Goal: Book appointment/travel/reservation

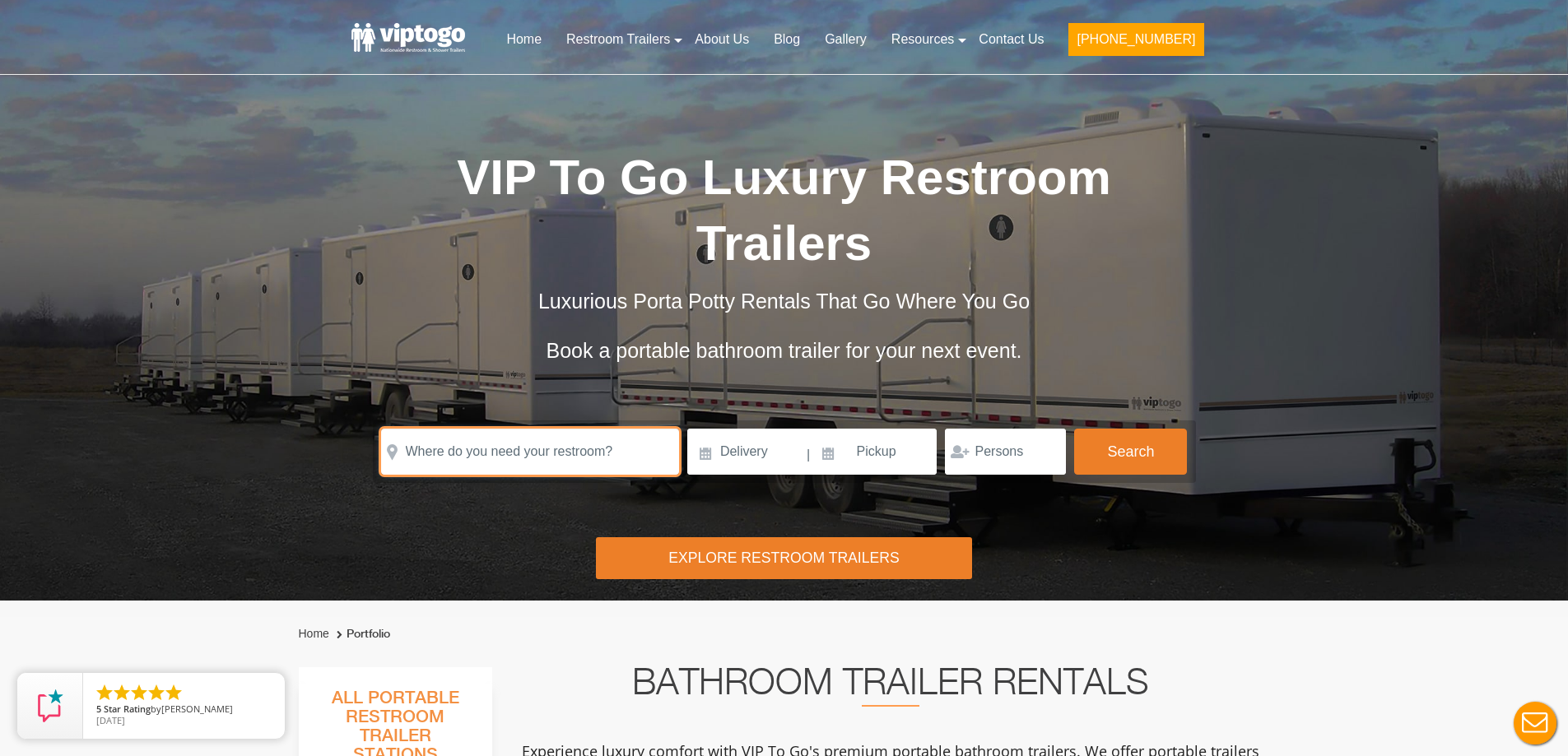
click at [442, 460] on input "text" at bounding box center [530, 452] width 298 height 46
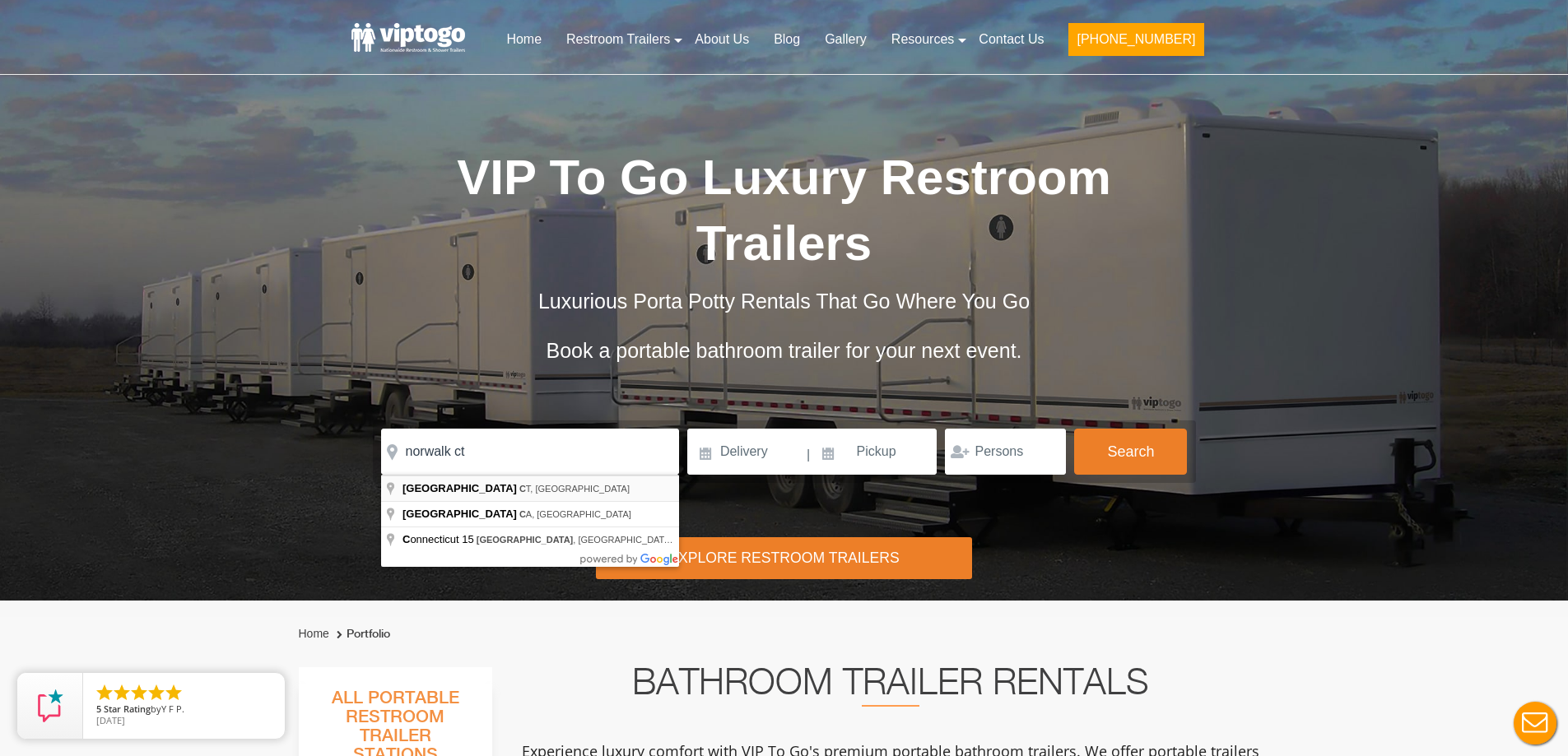
type input "[GEOGRAPHIC_DATA], [GEOGRAPHIC_DATA], [GEOGRAPHIC_DATA]"
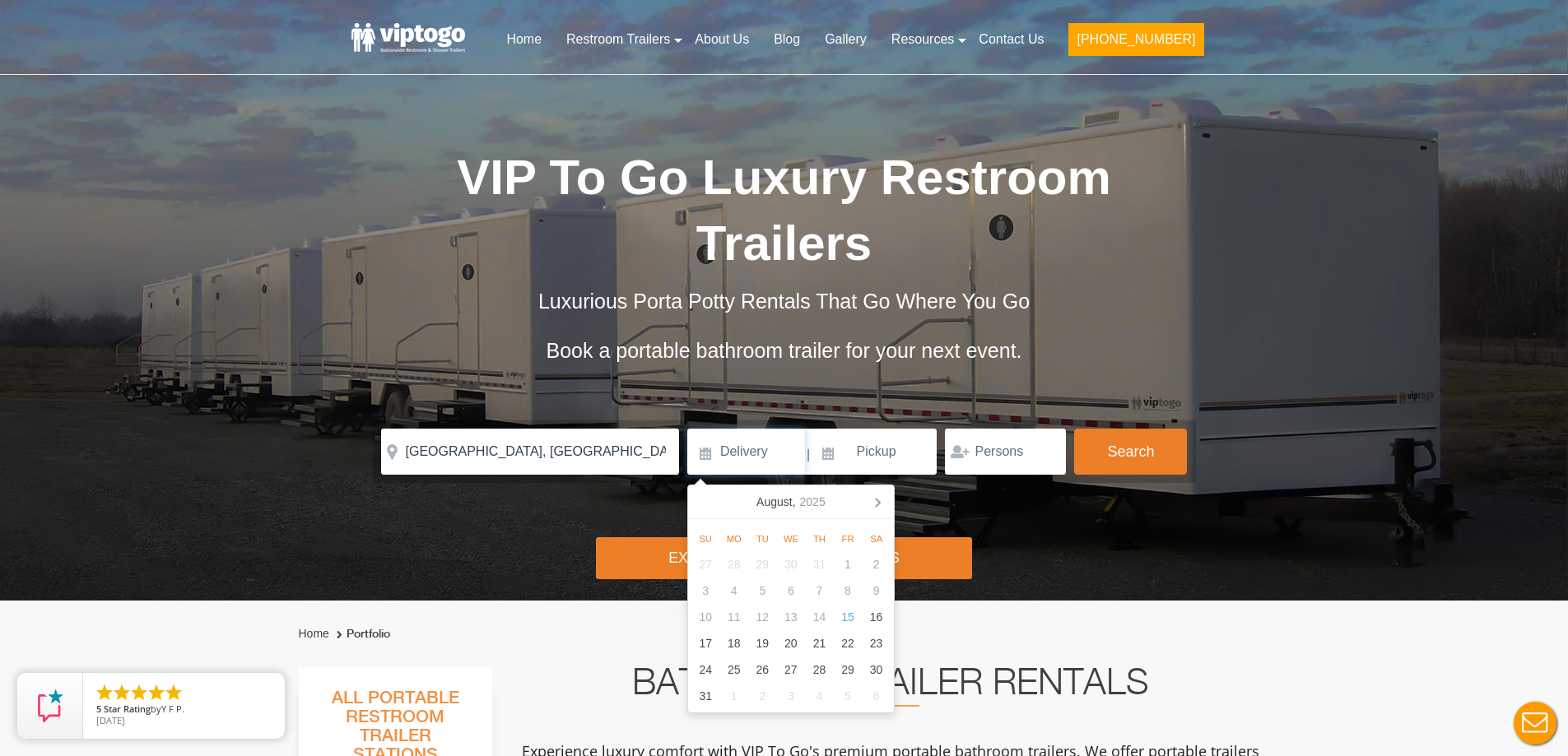
click at [721, 468] on input at bounding box center [746, 452] width 117 height 46
click at [876, 499] on icon at bounding box center [877, 503] width 4 height 8
click at [731, 560] on div "1" at bounding box center [733, 564] width 28 height 26
type input "[DATE]"
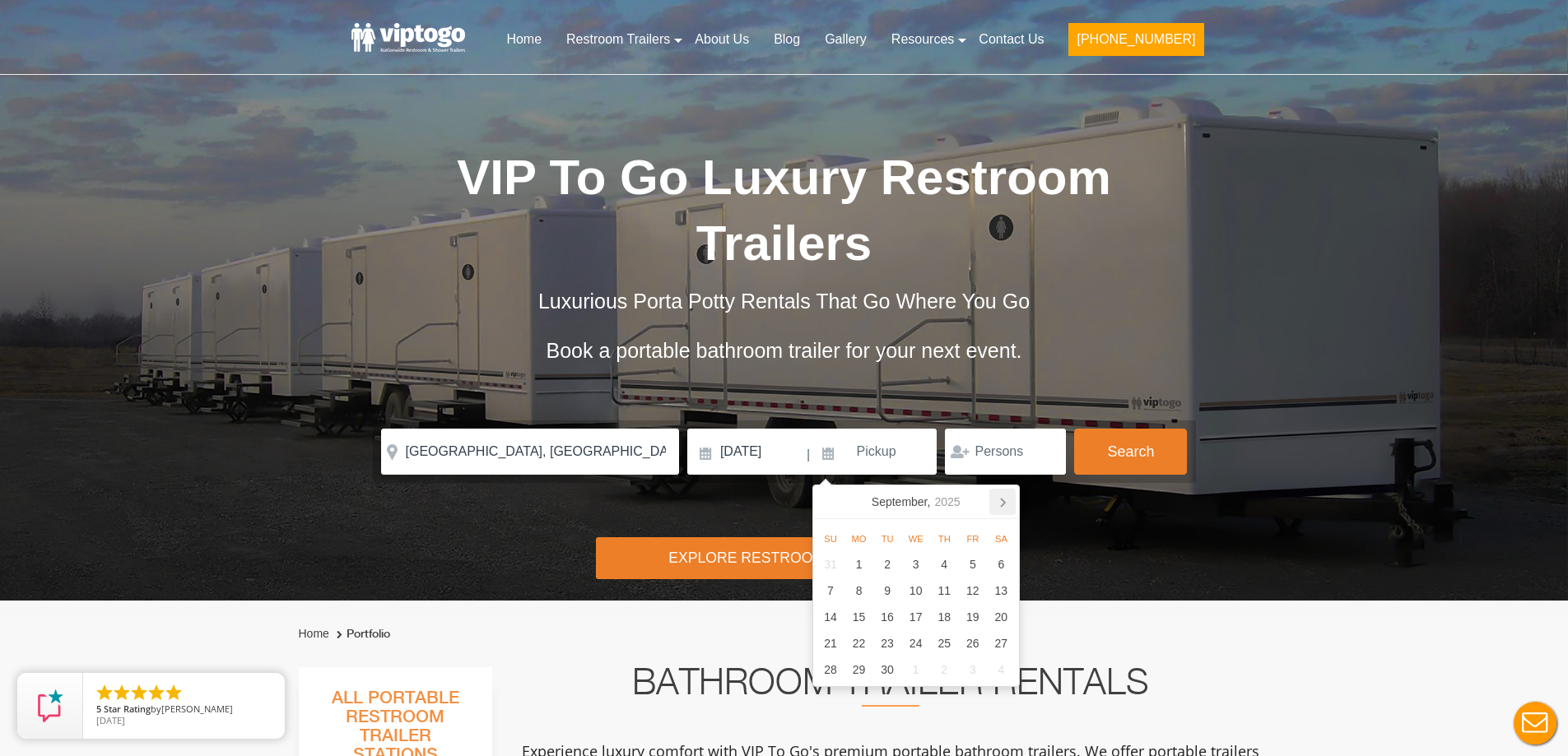
click at [1012, 495] on icon at bounding box center [1001, 501] width 26 height 26
click at [908, 671] on div "31" at bounding box center [915, 670] width 28 height 26
type input "[DATE]"
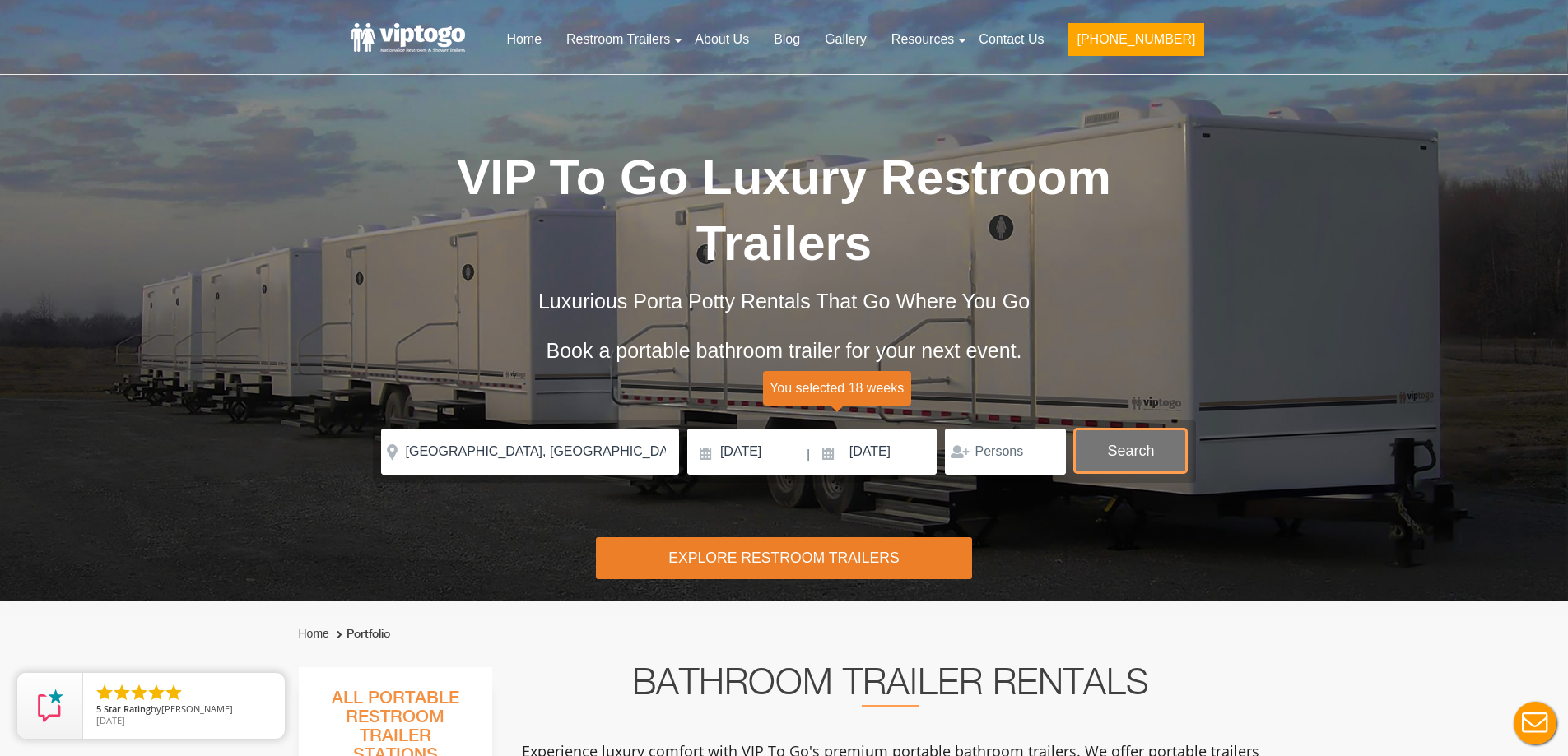
click at [1131, 440] on button "Search" at bounding box center [1130, 451] width 113 height 44
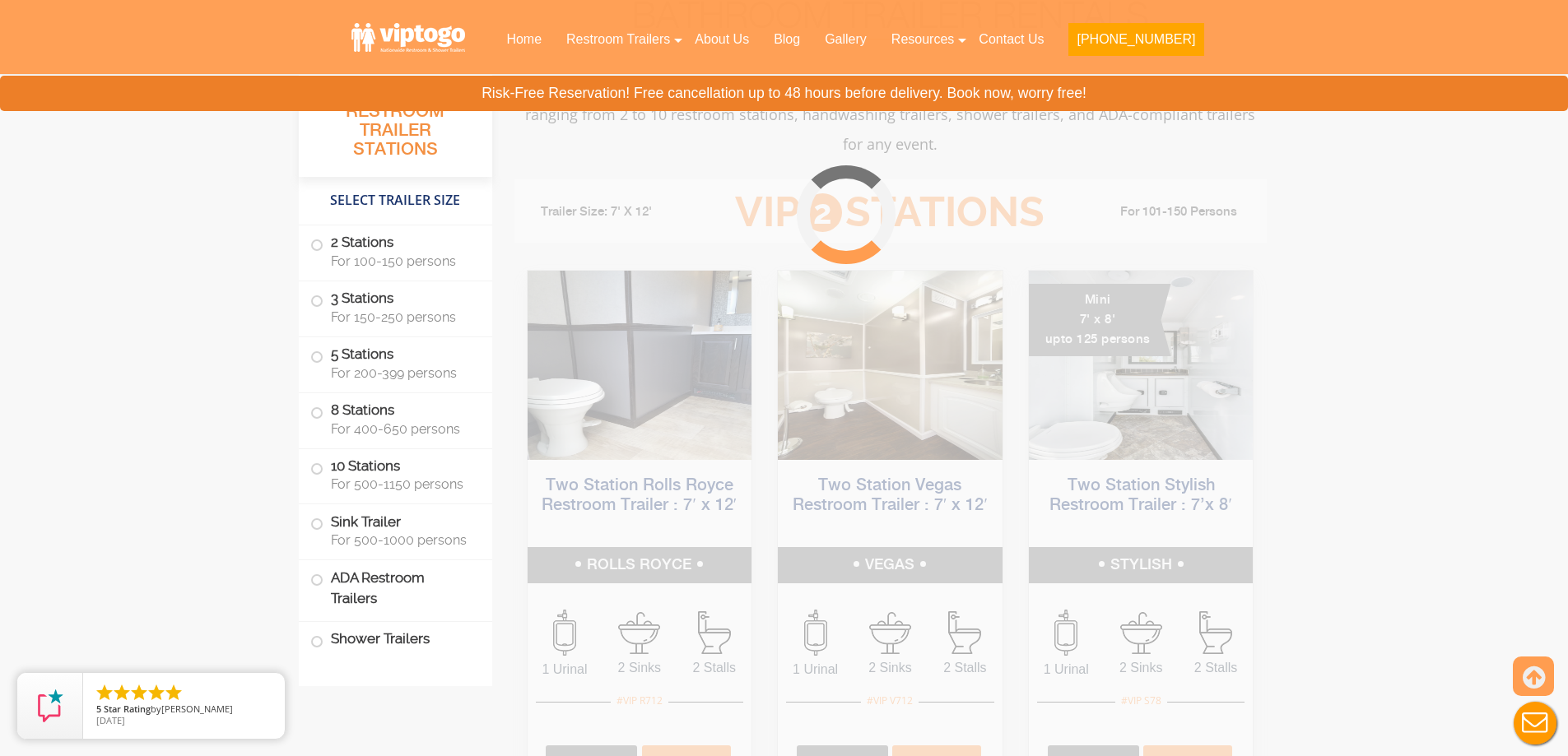
scroll to position [667, 0]
click at [313, 641] on span at bounding box center [317, 642] width 7 height 7
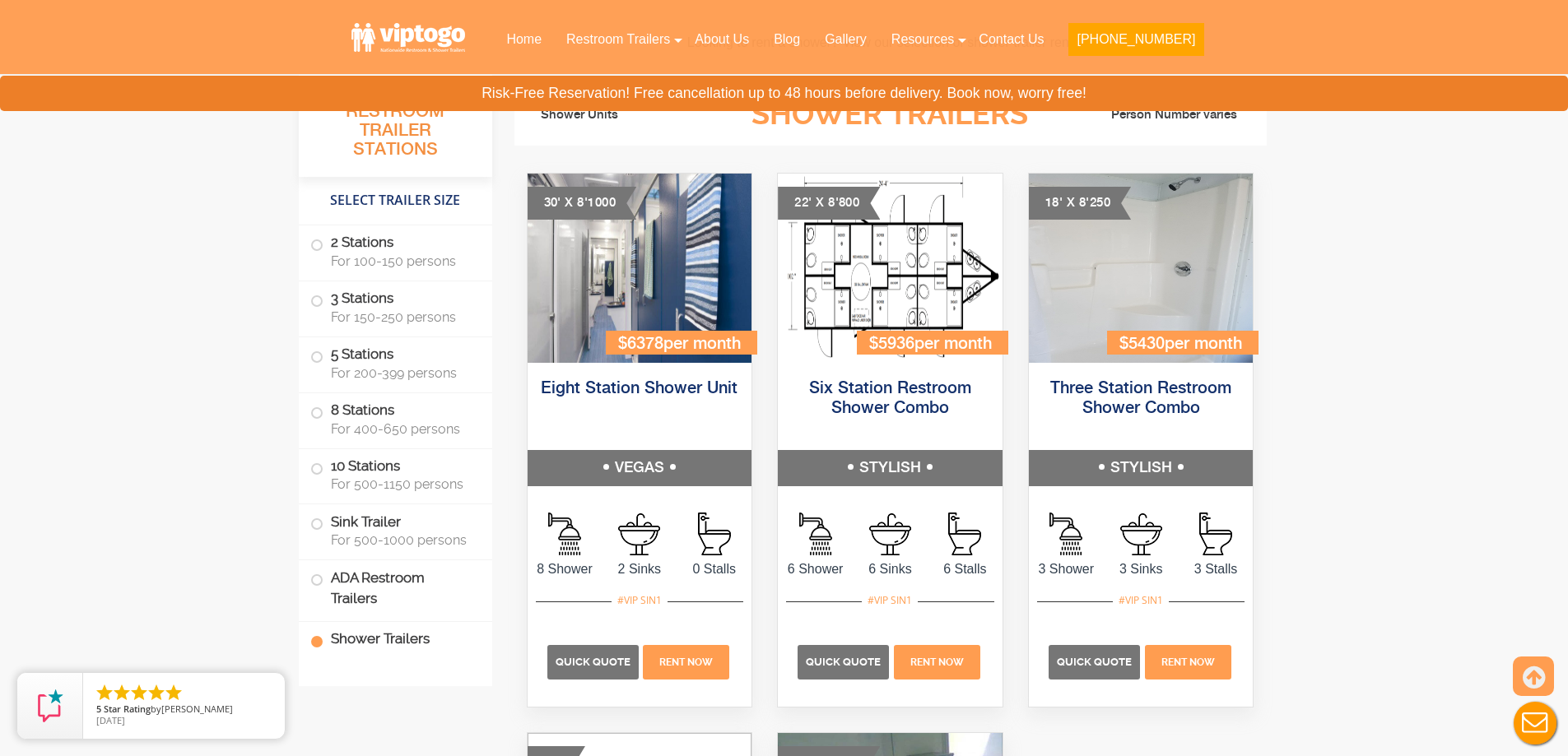
scroll to position [7024, 0]
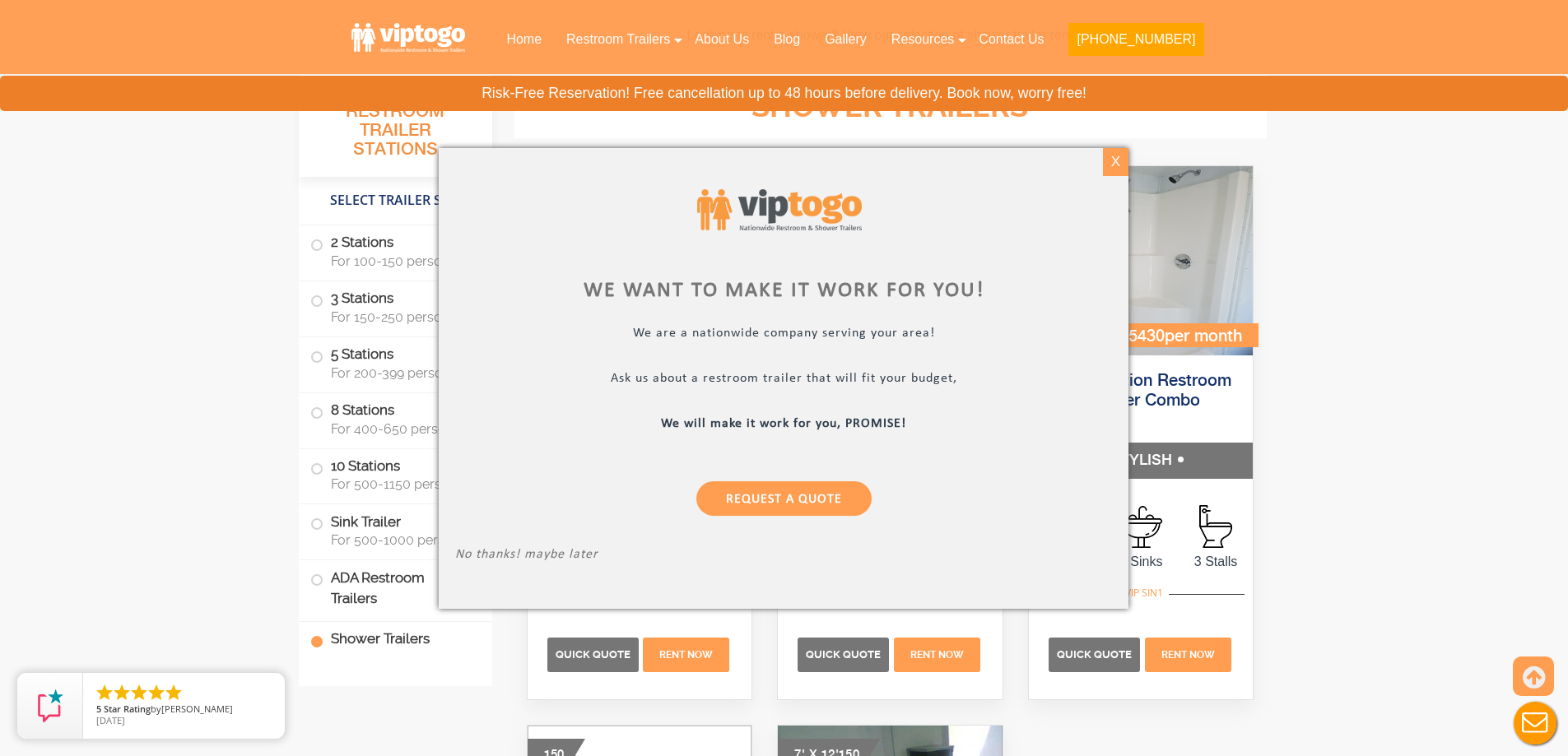
click at [1107, 158] on div "X" at bounding box center [1115, 162] width 25 height 28
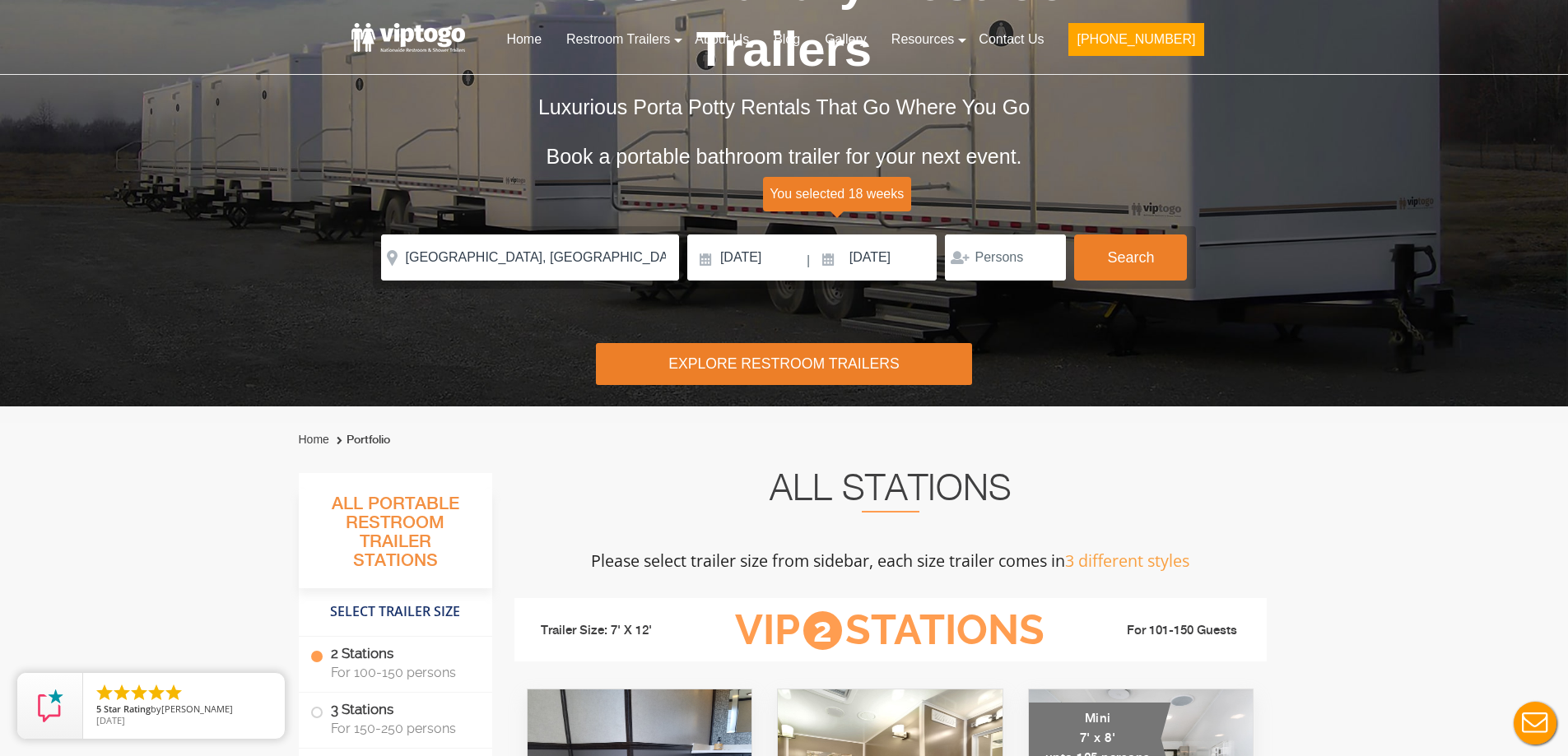
scroll to position [0, 0]
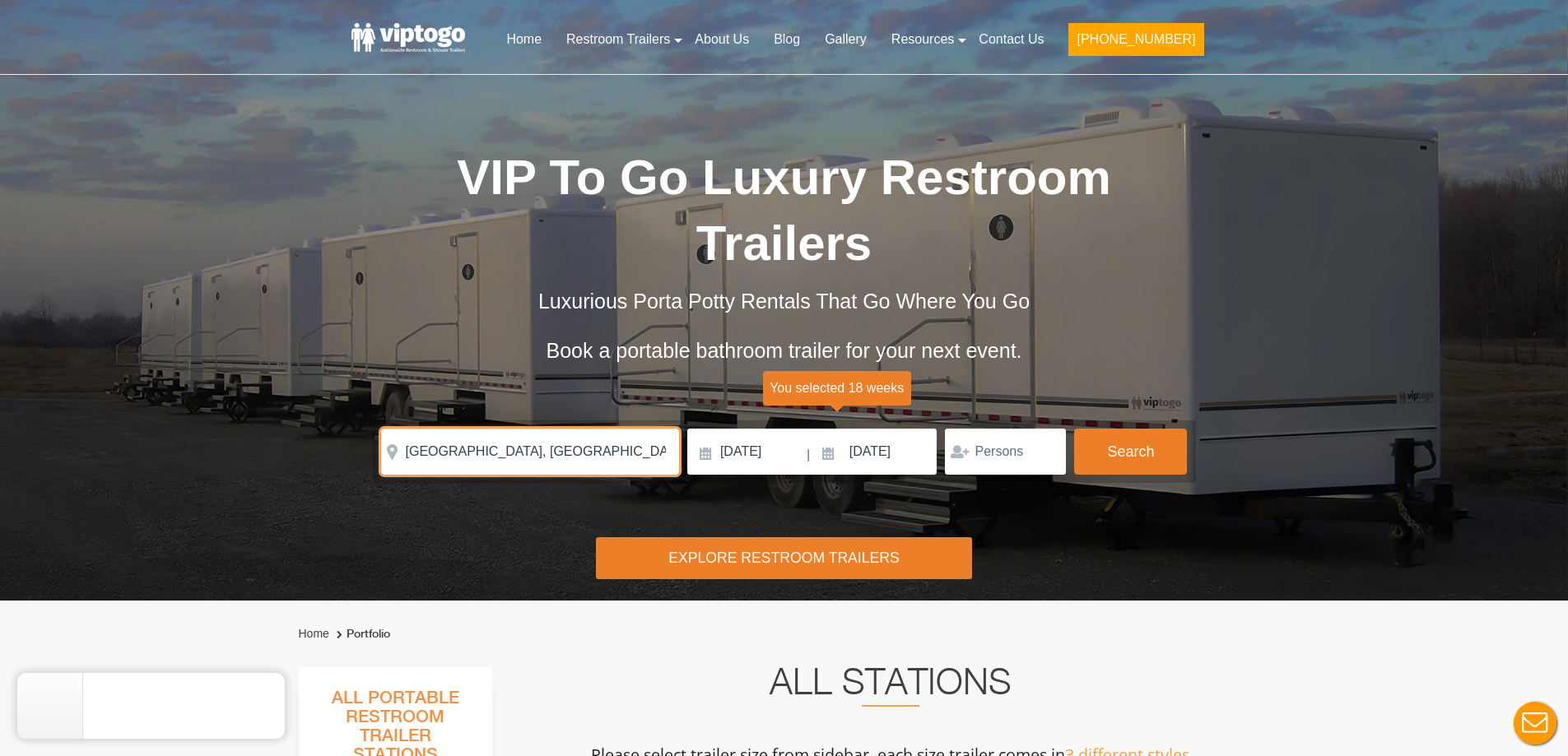
click at [625, 443] on input "[GEOGRAPHIC_DATA], [GEOGRAPHIC_DATA], [GEOGRAPHIC_DATA]" at bounding box center [530, 452] width 298 height 46
click at [625, 444] on input "[GEOGRAPHIC_DATA], [GEOGRAPHIC_DATA], [GEOGRAPHIC_DATA]" at bounding box center [530, 452] width 298 height 46
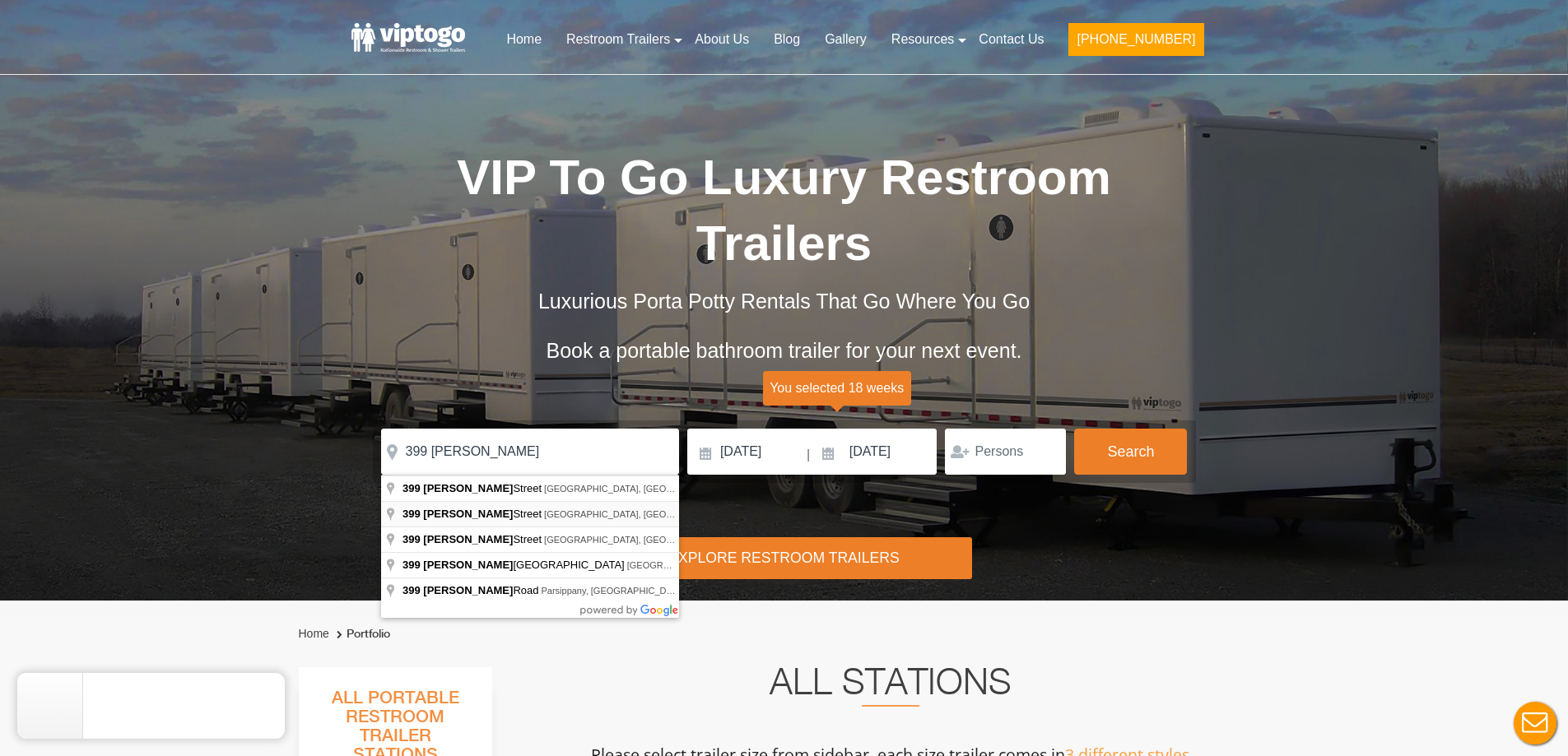
type input "[STREET_ADDRESS][PERSON_NAME]"
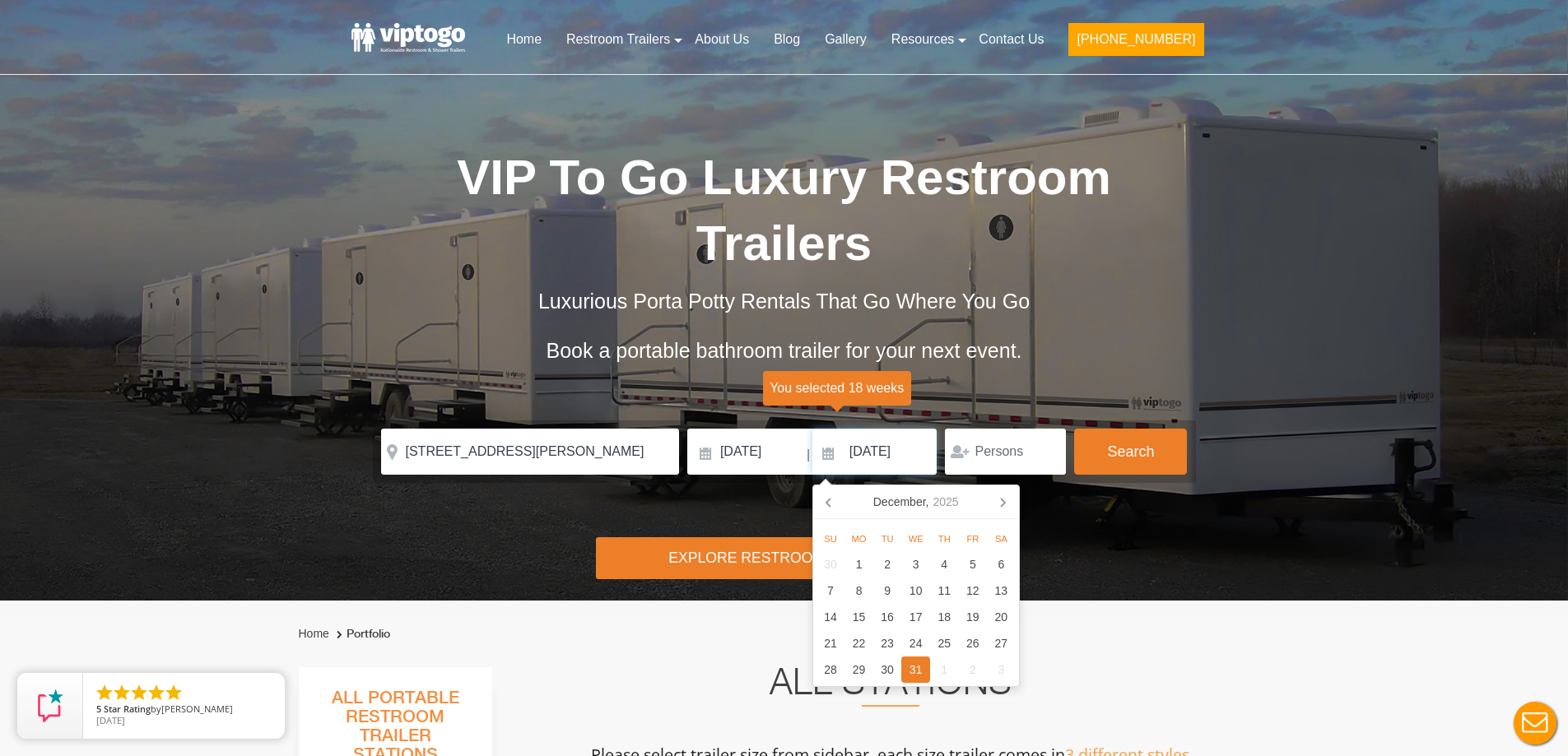
click at [854, 450] on input "[DATE]" at bounding box center [874, 452] width 125 height 46
click at [1005, 510] on icon at bounding box center [1001, 501] width 26 height 26
click at [902, 567] on div "31" at bounding box center [915, 564] width 28 height 26
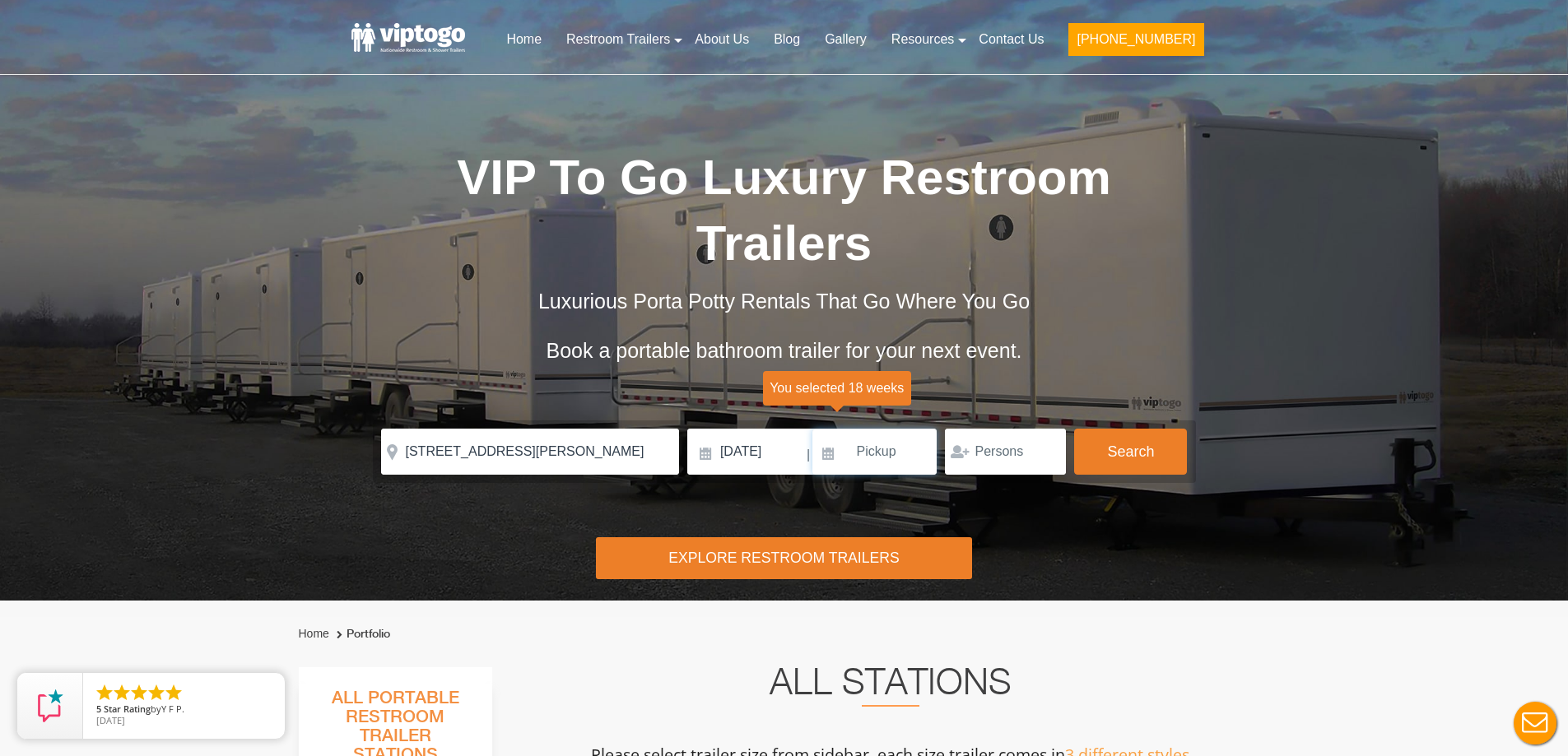
click at [898, 448] on input at bounding box center [874, 452] width 125 height 46
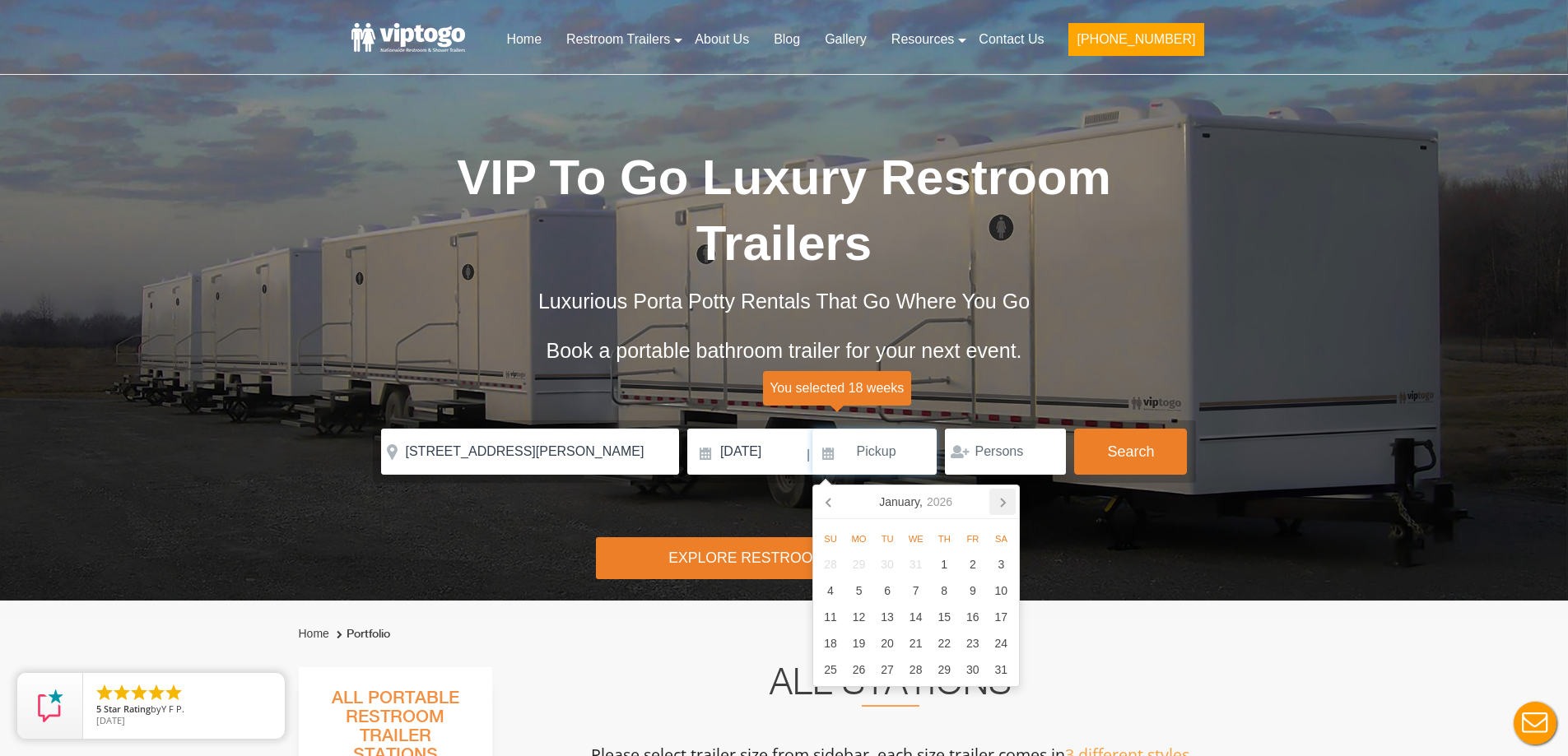
click at [1008, 503] on icon at bounding box center [1001, 501] width 26 height 26
click at [830, 506] on icon at bounding box center [828, 503] width 4 height 8
click at [916, 566] on div "31" at bounding box center [915, 564] width 28 height 26
type input "[DATE]"
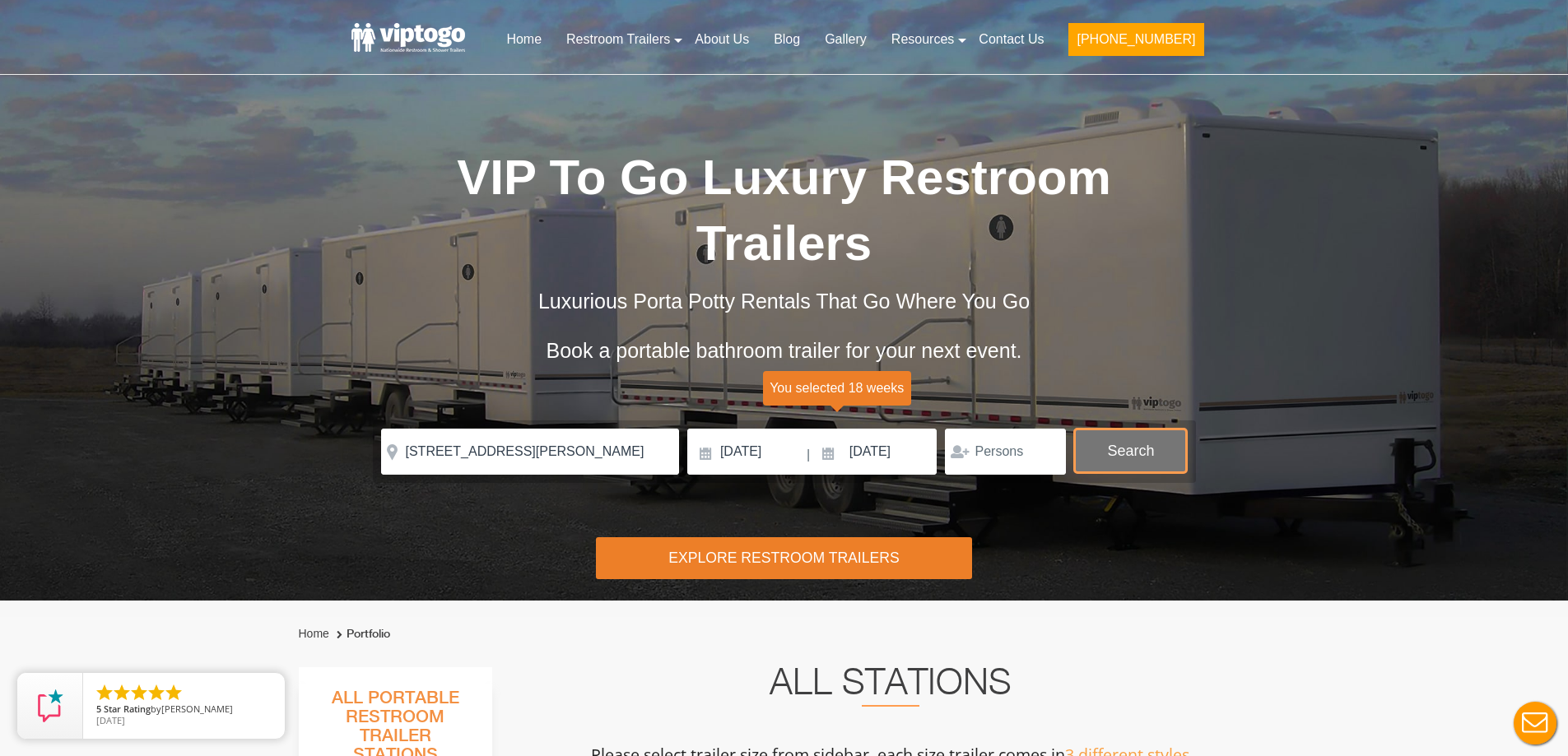
click at [1108, 449] on button "Search" at bounding box center [1130, 451] width 113 height 44
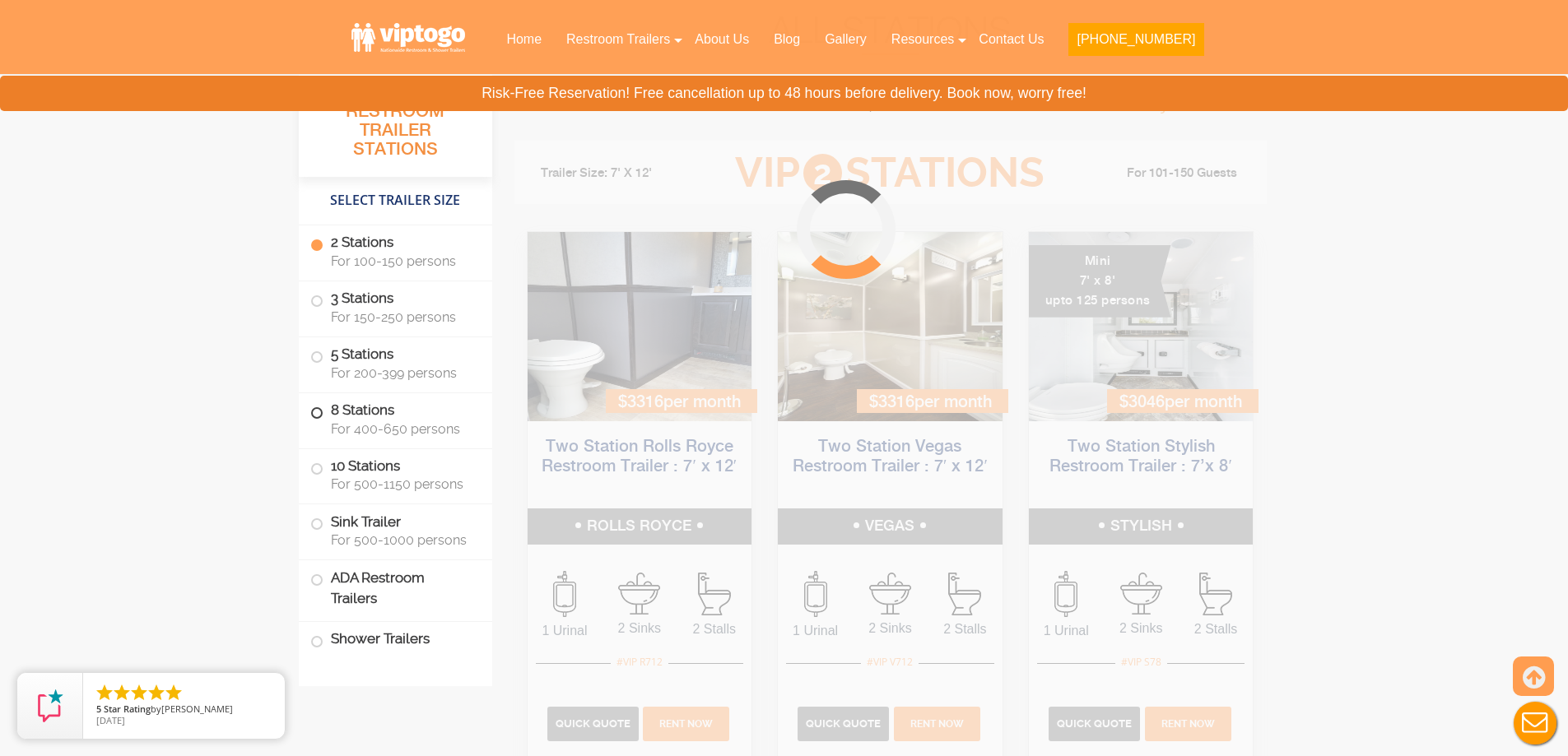
scroll to position [667, 0]
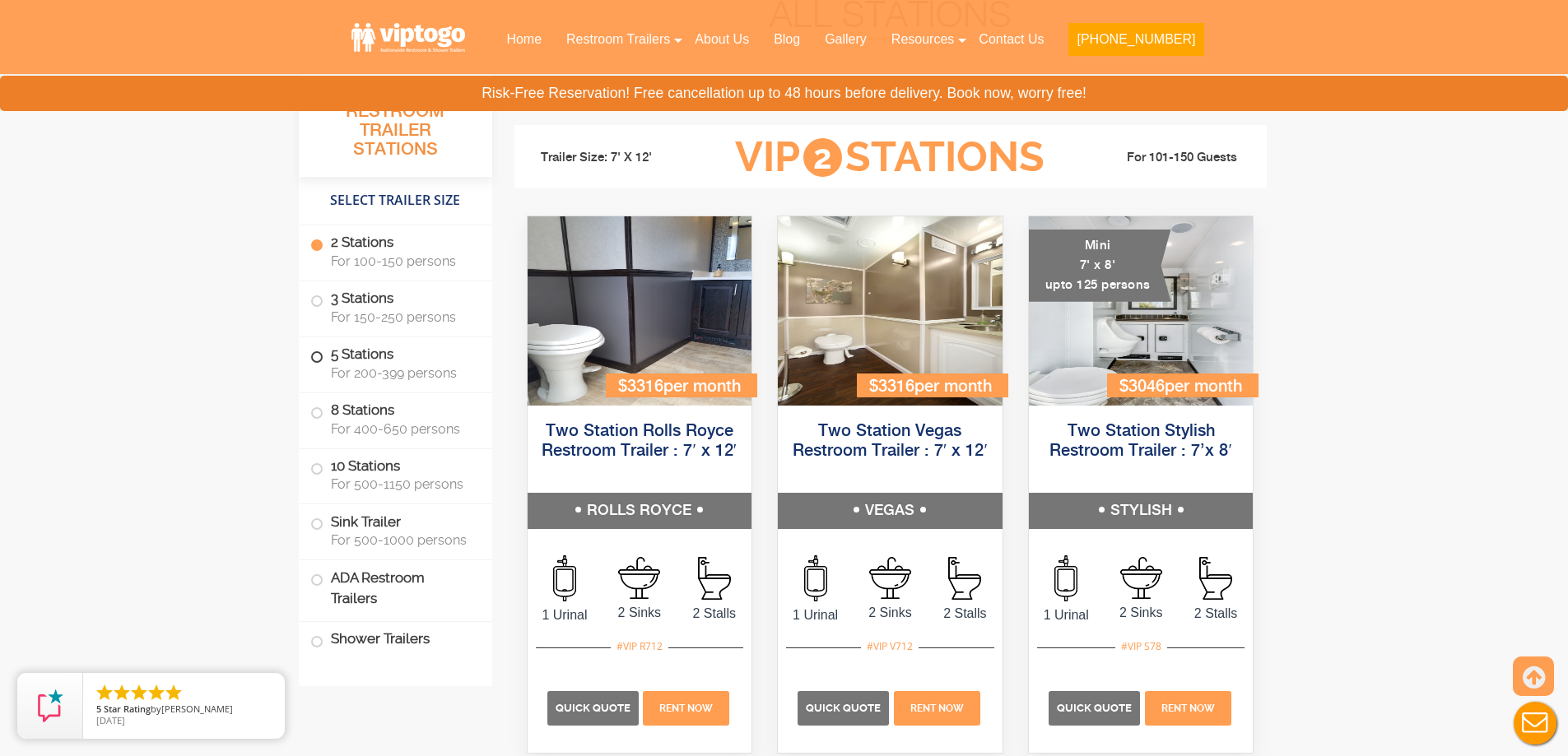
click at [320, 354] on span at bounding box center [317, 357] width 7 height 7
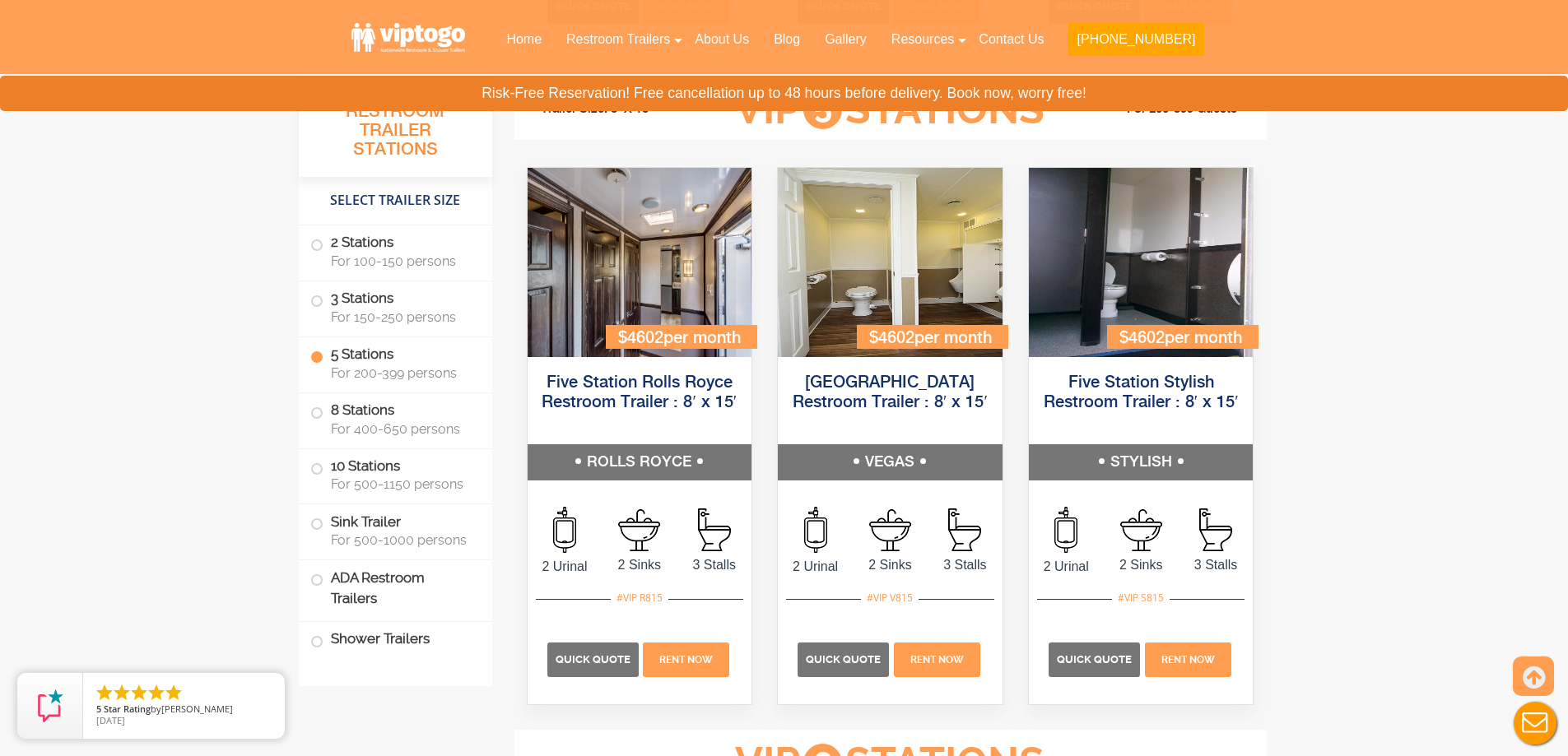
scroll to position [2466, 0]
